Goal: Complete application form: Complete application form

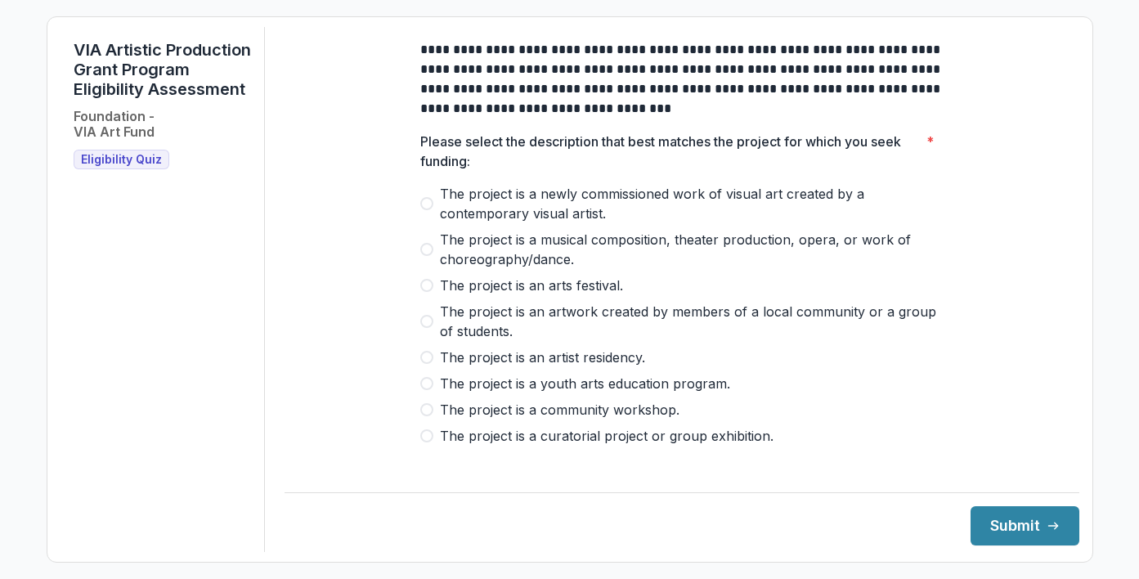
click at [119, 167] on span "Eligibility Quiz" at bounding box center [121, 160] width 81 height 14
click at [103, 167] on span "Eligibility Quiz" at bounding box center [121, 160] width 81 height 14
click at [427, 416] on span at bounding box center [426, 409] width 13 height 13
click at [1002, 522] on button "Submit" at bounding box center [1025, 525] width 109 height 39
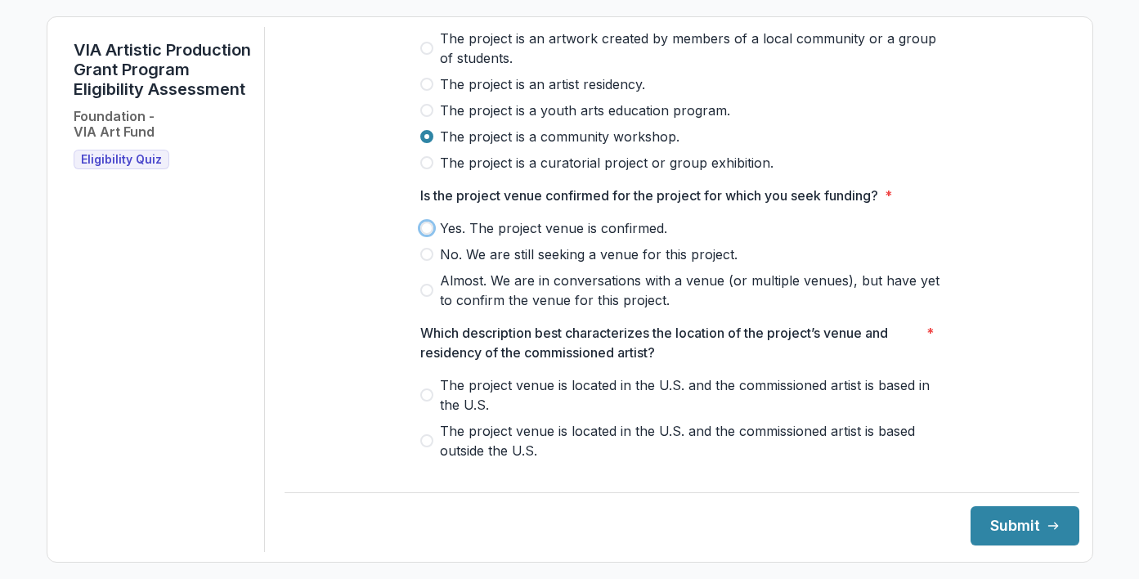
scroll to position [277, 0]
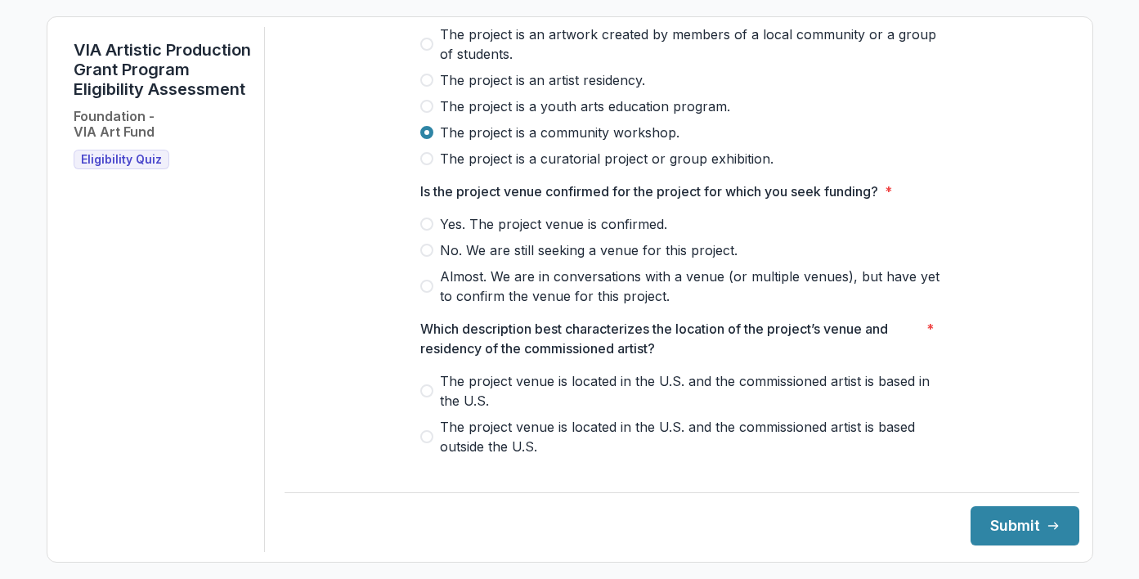
click at [425, 231] on span at bounding box center [426, 223] width 13 height 13
click at [431, 398] on label "The project venue is located in the U.S. and the commissioned artist is based i…" at bounding box center [681, 390] width 523 height 39
click at [994, 521] on button "Submit" at bounding box center [1025, 525] width 109 height 39
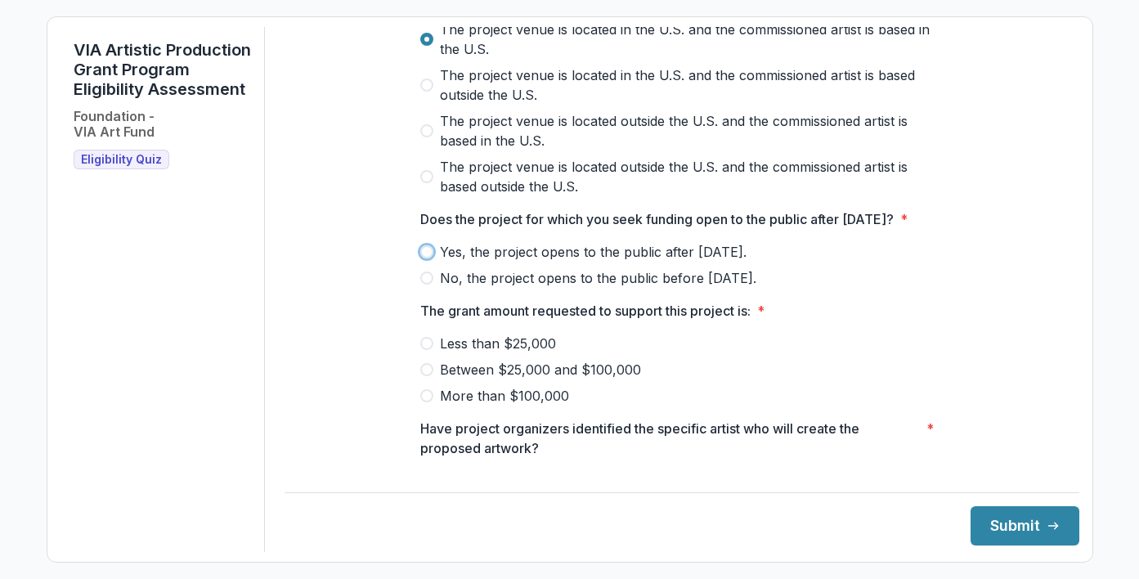
scroll to position [636, 0]
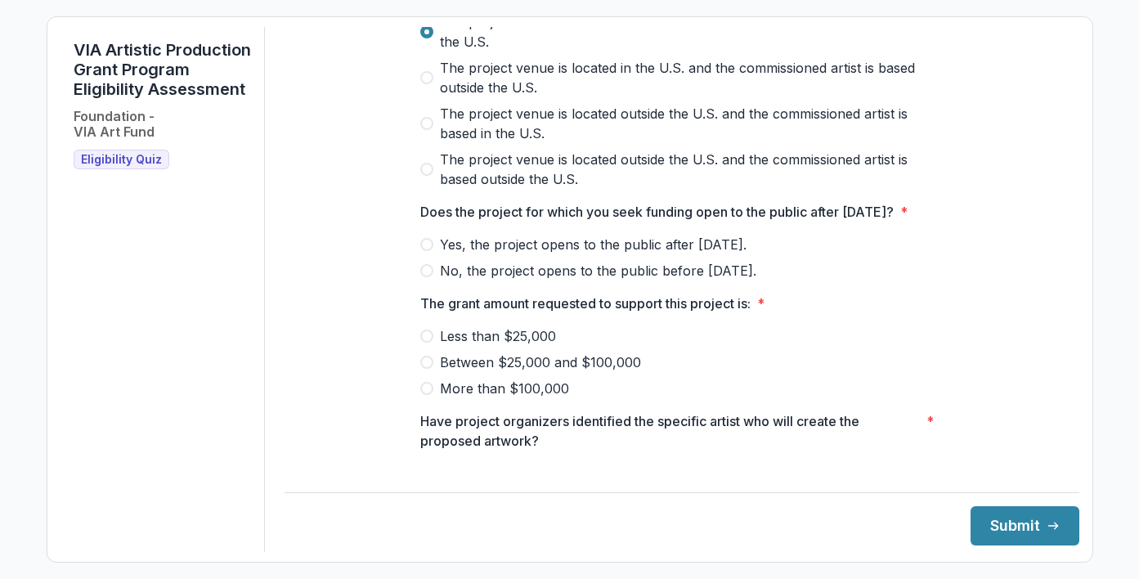
click at [422, 369] on span at bounding box center [426, 362] width 13 height 13
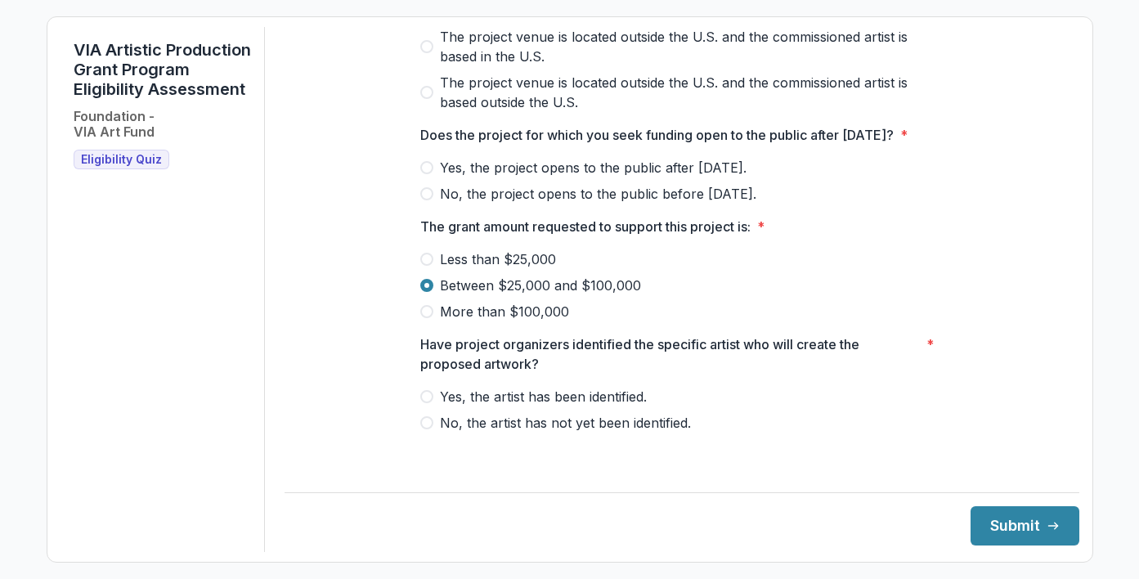
click at [424, 403] on span at bounding box center [426, 396] width 13 height 13
click at [1000, 532] on button "Submit" at bounding box center [1025, 525] width 109 height 39
click at [932, 177] on label "Yes, the project opens to the public after [DATE]." at bounding box center [681, 168] width 523 height 20
click at [1007, 524] on button "Submit" at bounding box center [1025, 525] width 109 height 39
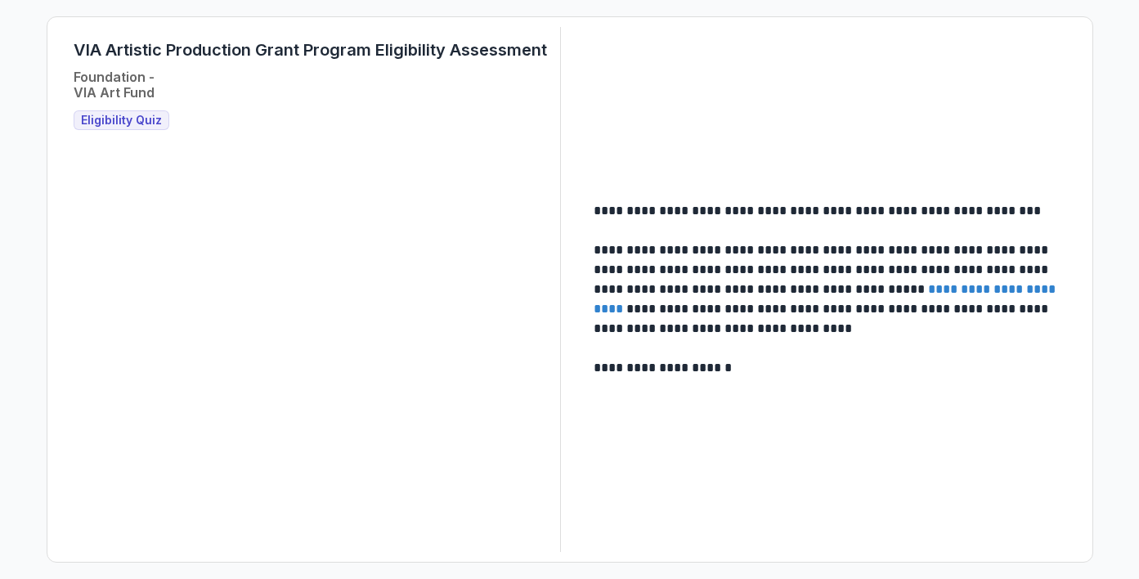
click at [939, 293] on link "**********" at bounding box center [826, 299] width 465 height 32
click at [110, 125] on span "Eligibility Quiz" at bounding box center [121, 121] width 81 height 14
click at [110, 122] on span "Eligibility Quiz" at bounding box center [121, 121] width 81 height 14
